Goal: Book appointment/travel/reservation

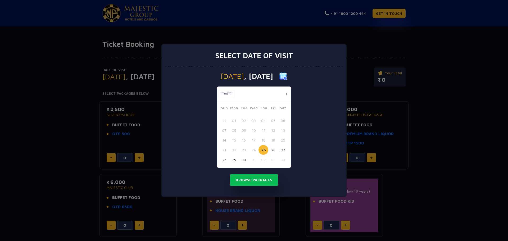
click at [286, 93] on button "button" at bounding box center [286, 94] width 7 height 7
click at [264, 121] on button "02" at bounding box center [264, 121] width 10 height 10
click at [262, 181] on button "Browse Packages" at bounding box center [254, 180] width 48 height 12
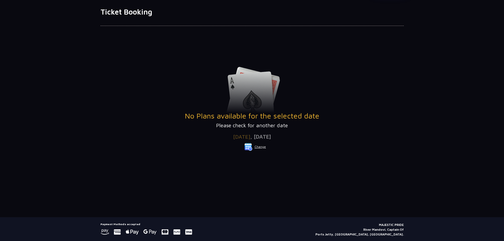
scroll to position [48, 0]
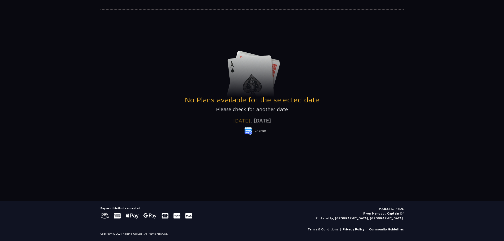
click at [257, 130] on button "Change" at bounding box center [255, 131] width 22 height 8
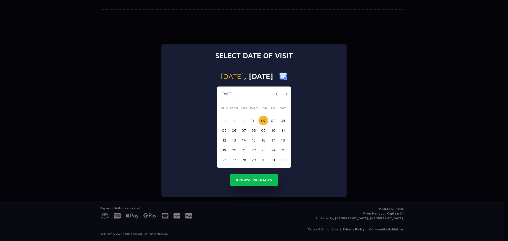
click at [275, 120] on button "03" at bounding box center [273, 121] width 10 height 10
click at [257, 176] on button "Browse Packages" at bounding box center [254, 180] width 48 height 12
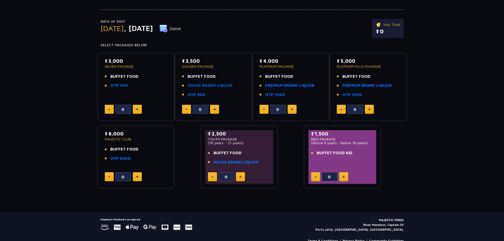
click at [197, 85] on link "HOUSE BRAND LIQUOR" at bounding box center [210, 86] width 45 height 6
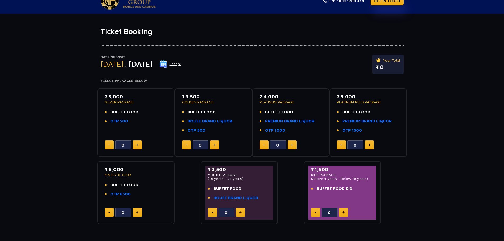
scroll to position [0, 0]
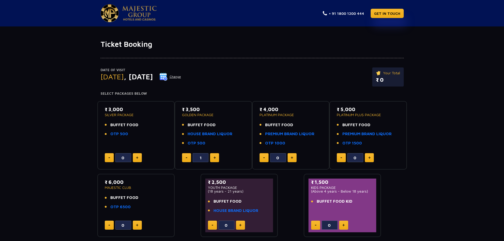
type input "0"
click at [219, 159] on button at bounding box center [214, 157] width 9 height 9
click at [184, 157] on button at bounding box center [186, 157] width 9 height 9
type input "0"
click at [117, 134] on link "OTP 500" at bounding box center [119, 134] width 18 height 6
